Goal: Task Accomplishment & Management: Use online tool/utility

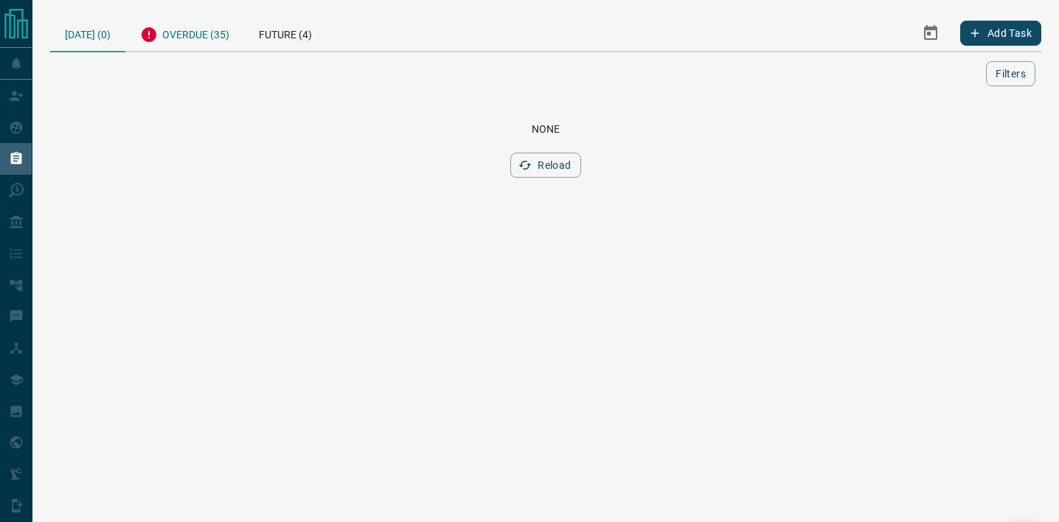
click at [195, 39] on div "Overdue (35)" at bounding box center [184, 33] width 119 height 36
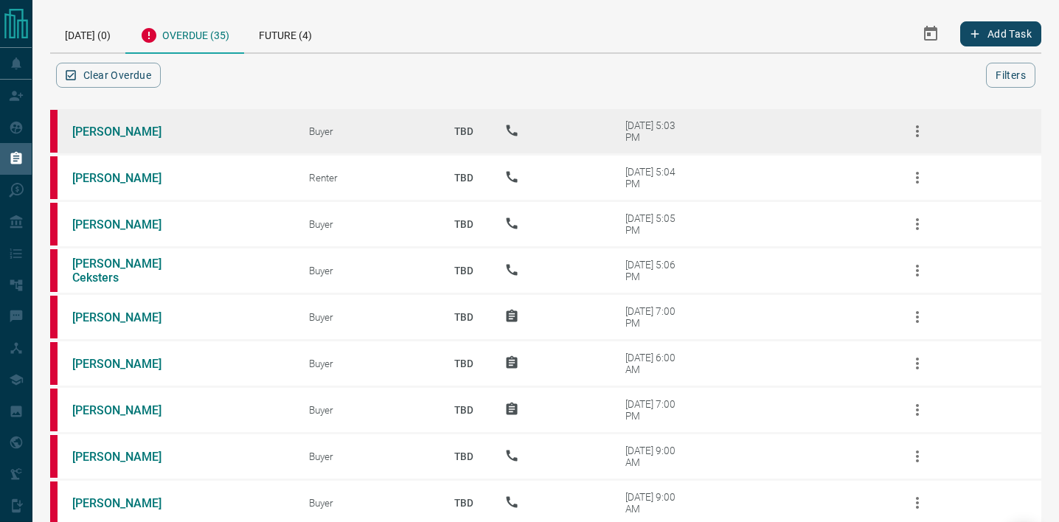
click at [914, 128] on icon "button" at bounding box center [917, 131] width 18 height 18
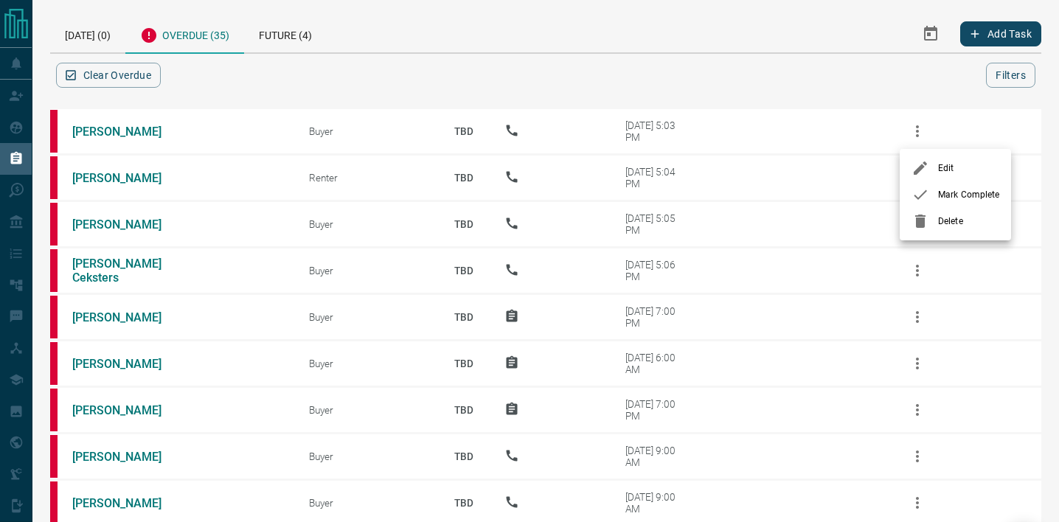
click at [119, 127] on div at bounding box center [529, 261] width 1059 height 522
click at [119, 133] on link "[PERSON_NAME]" at bounding box center [127, 132] width 111 height 14
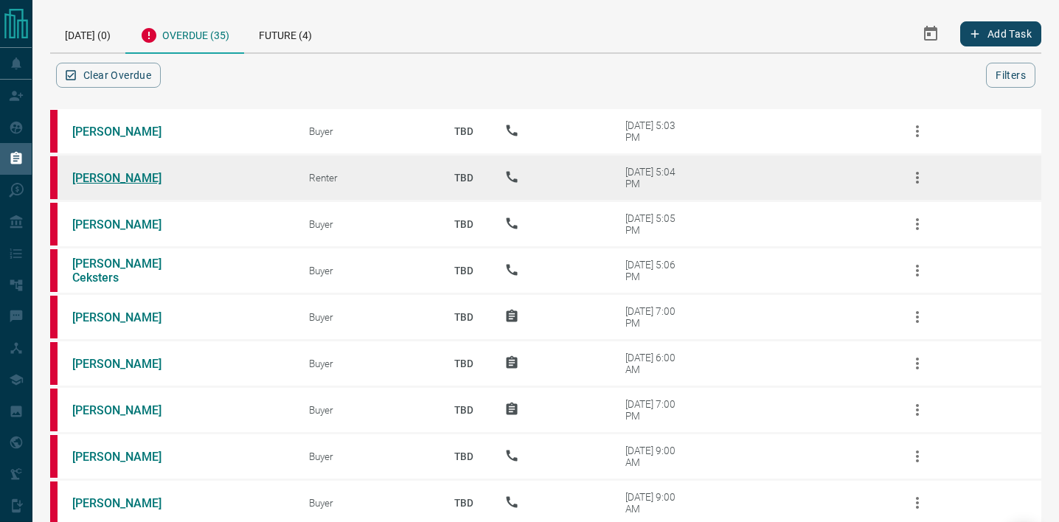
click at [102, 178] on link "[PERSON_NAME]" at bounding box center [127, 178] width 111 height 14
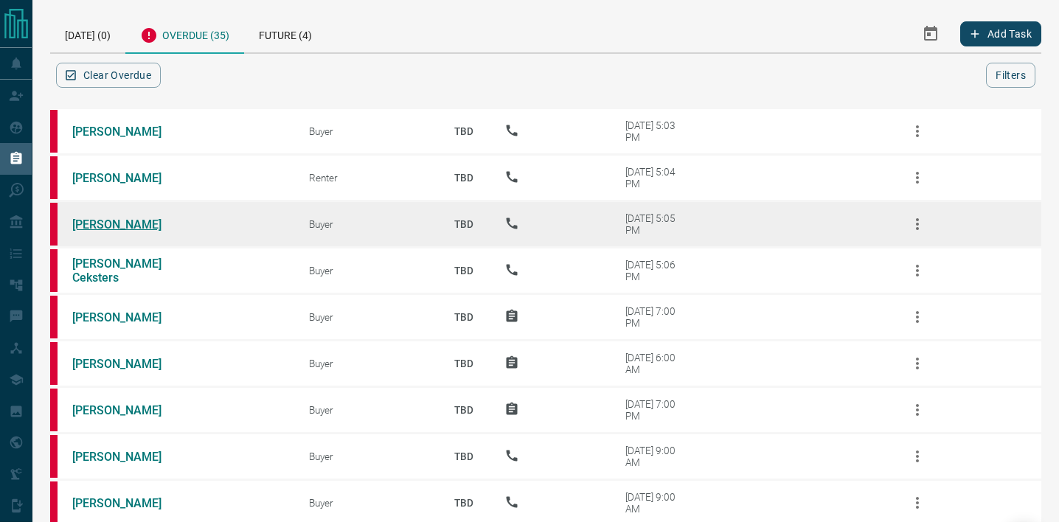
click at [164, 222] on link "[PERSON_NAME]" at bounding box center [127, 225] width 111 height 14
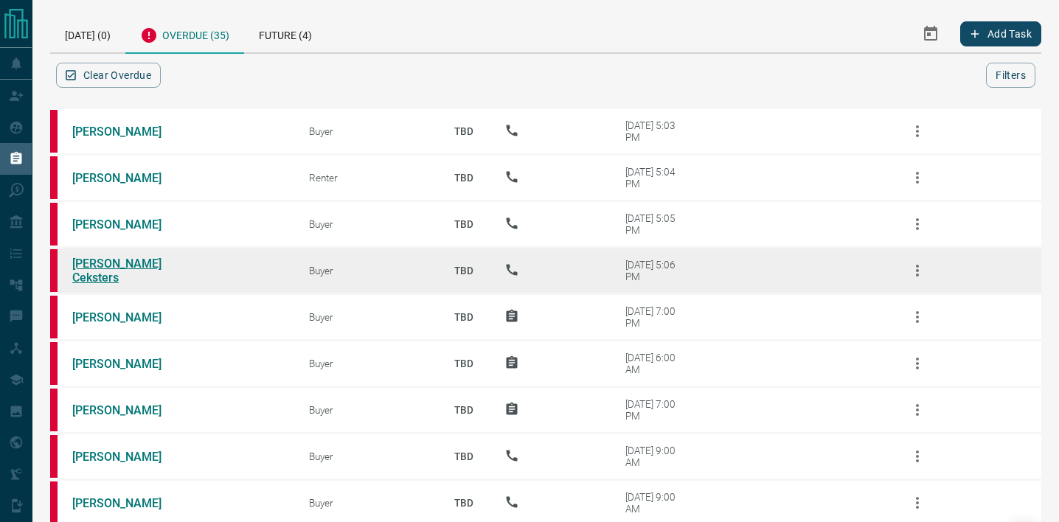
click at [150, 272] on link "[PERSON_NAME] Ceksters" at bounding box center [127, 271] width 111 height 28
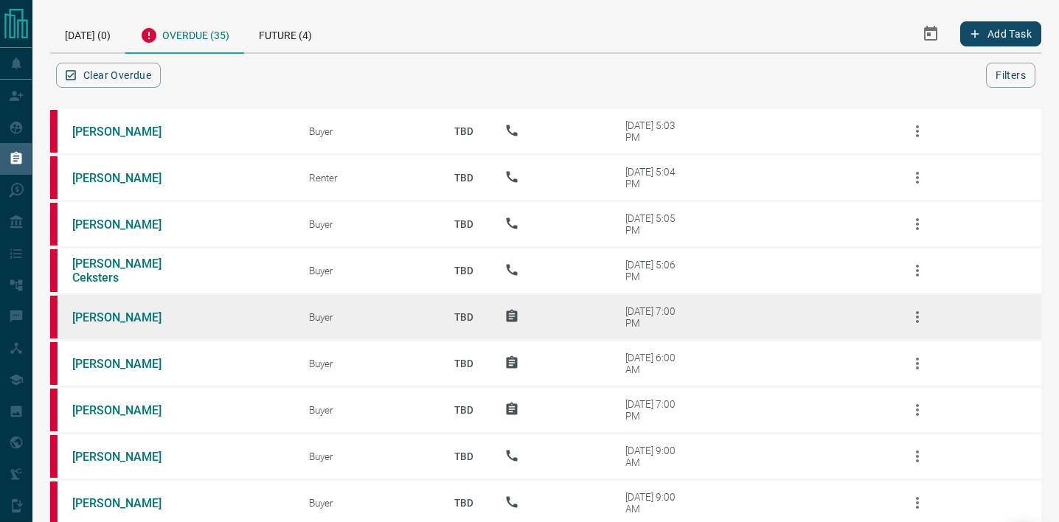
click at [118, 307] on td "[PERSON_NAME]" at bounding box center [168, 317] width 237 height 46
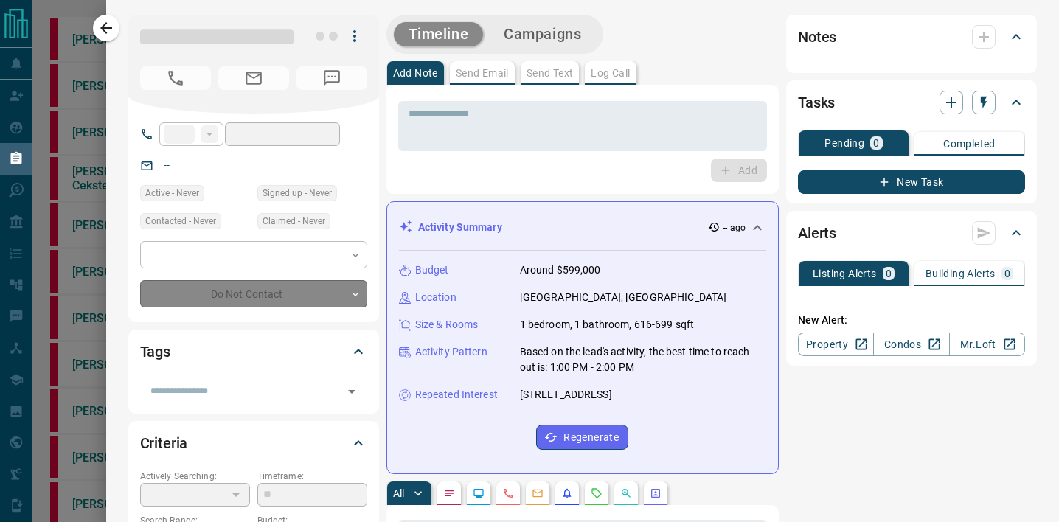
type input "**"
type input "**********"
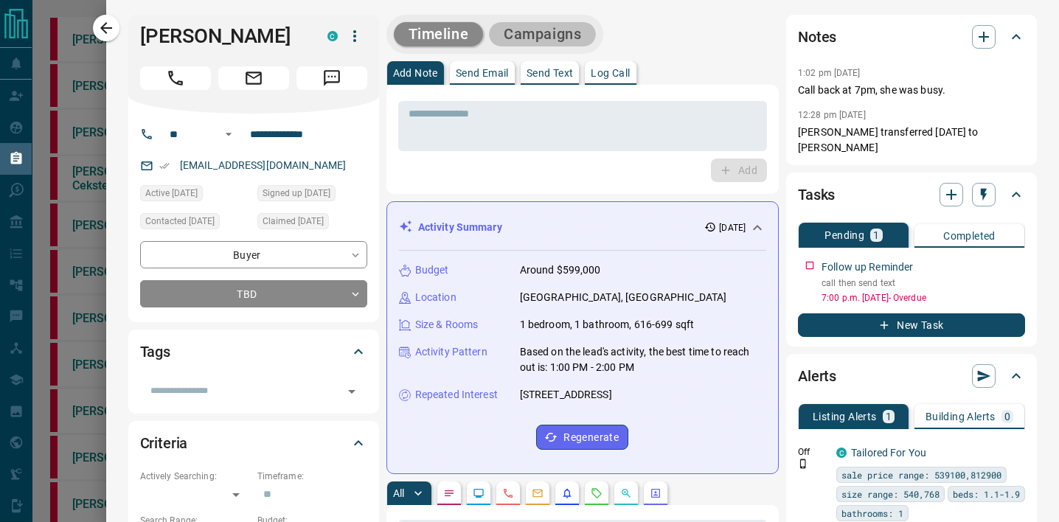
click at [550, 35] on button "Campaigns" at bounding box center [542, 34] width 107 height 24
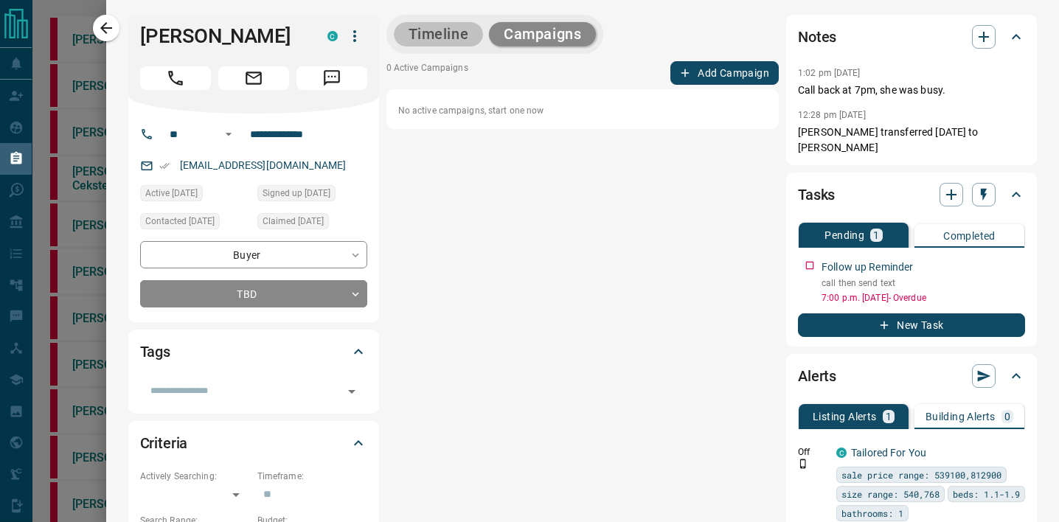
click at [441, 44] on button "Timeline" at bounding box center [439, 34] width 90 height 24
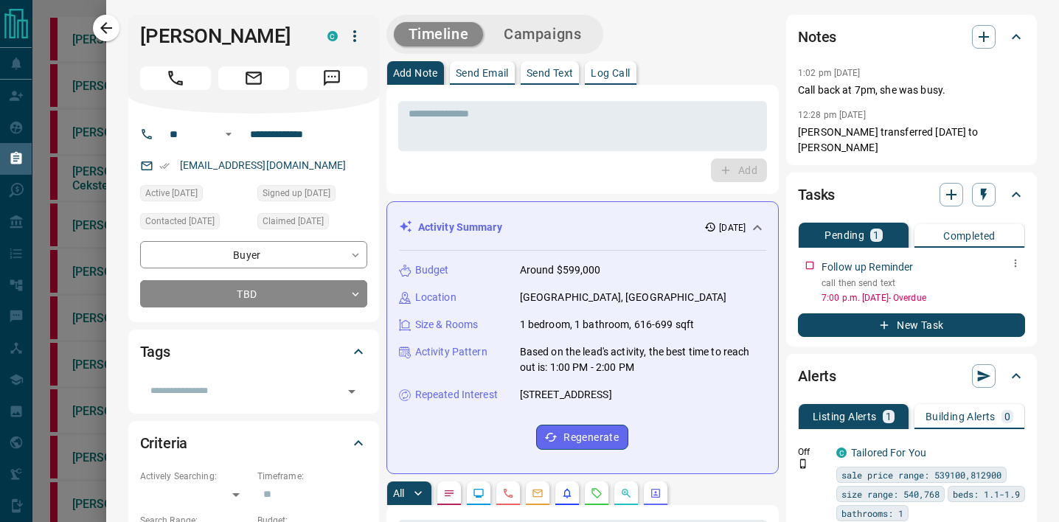
click at [1018, 263] on icon "button" at bounding box center [1015, 263] width 12 height 12
click at [1004, 316] on li "Delete" at bounding box center [992, 313] width 65 height 22
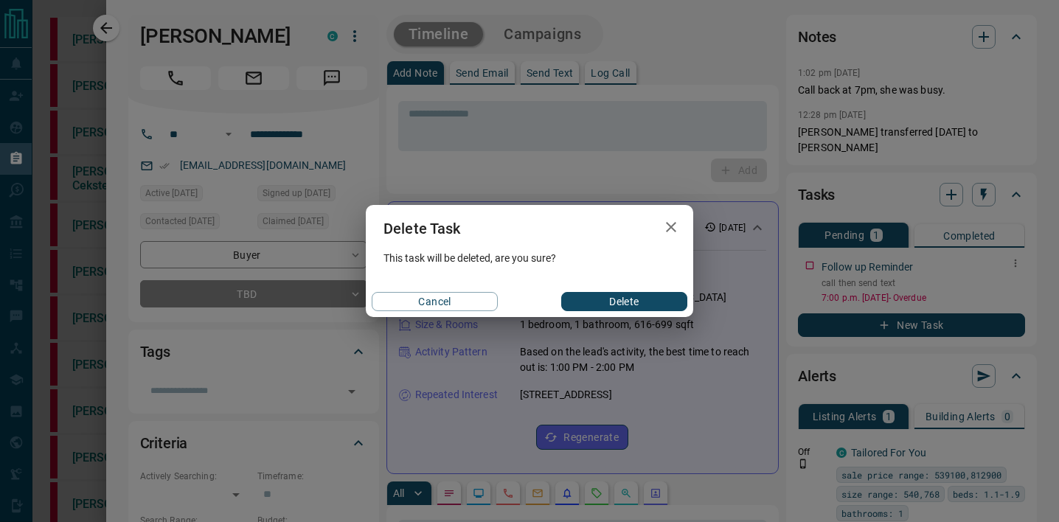
click at [653, 310] on button "Delete" at bounding box center [624, 301] width 126 height 19
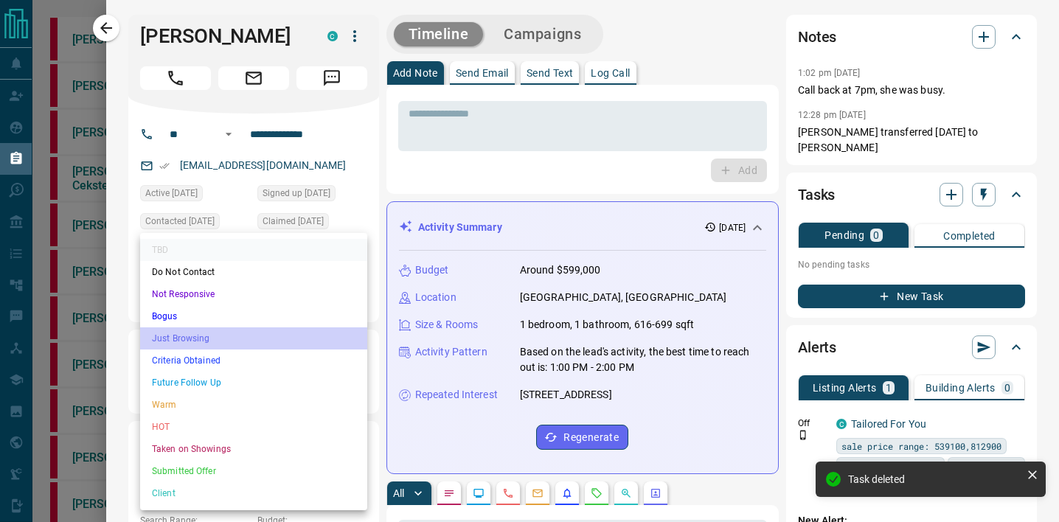
click at [303, 338] on li "Just Browsing" at bounding box center [253, 338] width 227 height 22
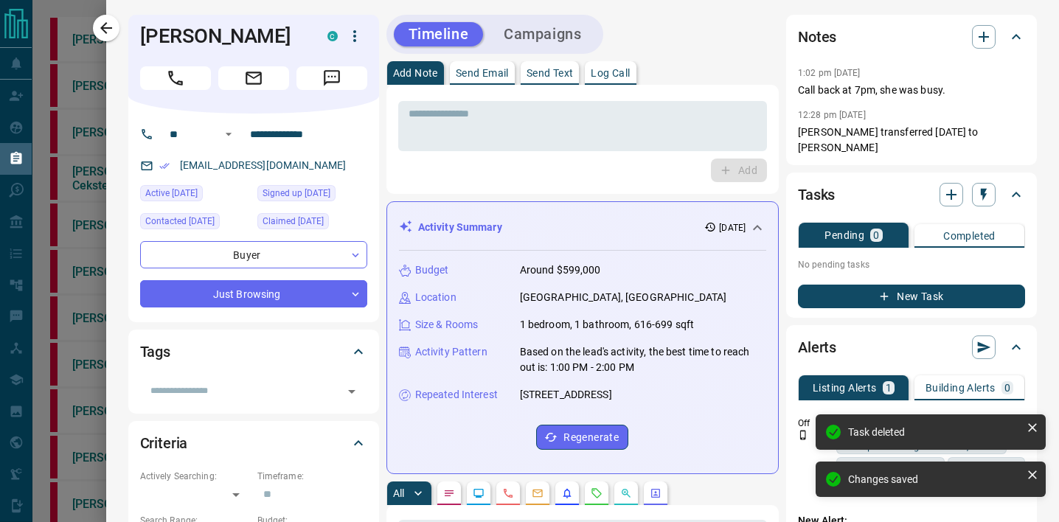
type input "*"
